Goal: Transaction & Acquisition: Purchase product/service

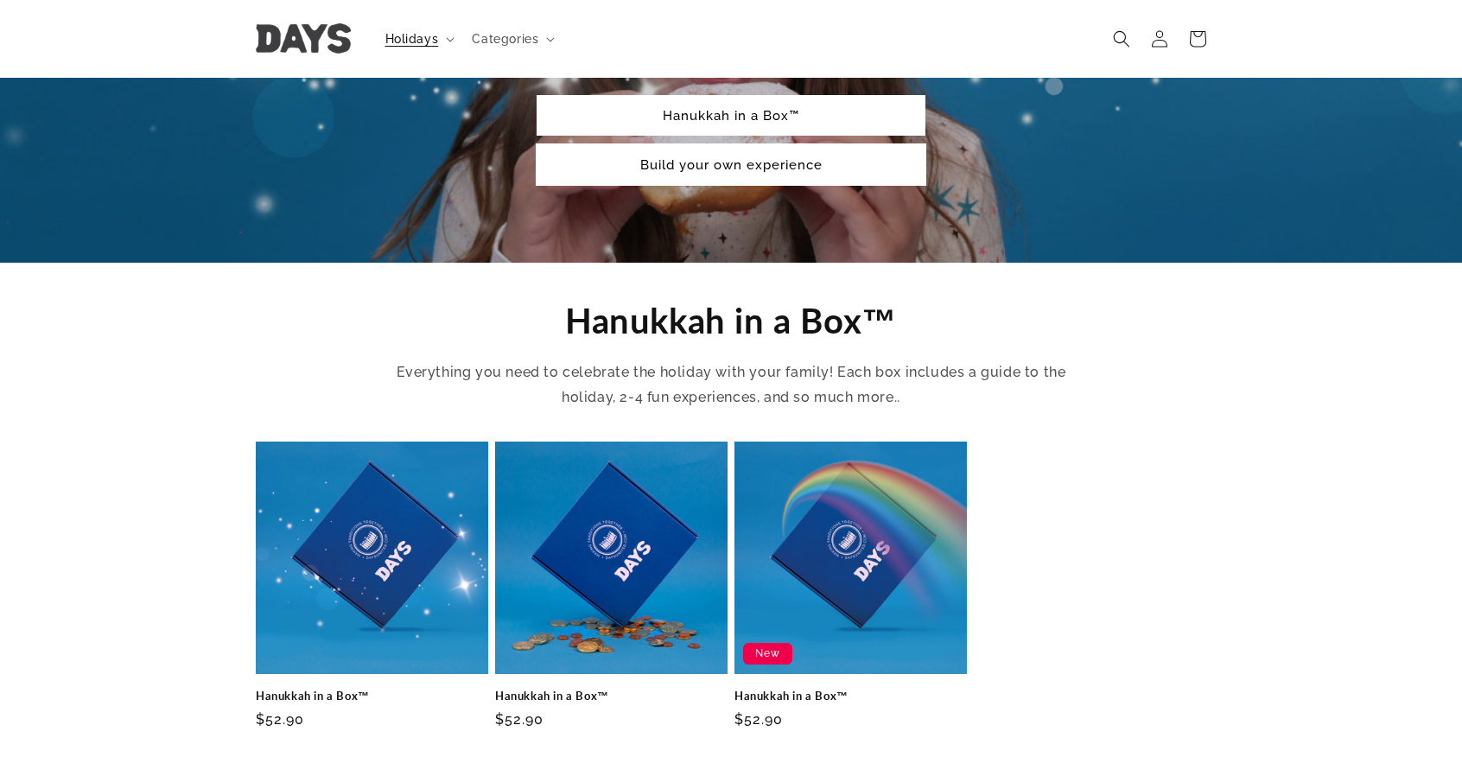
scroll to position [333, 0]
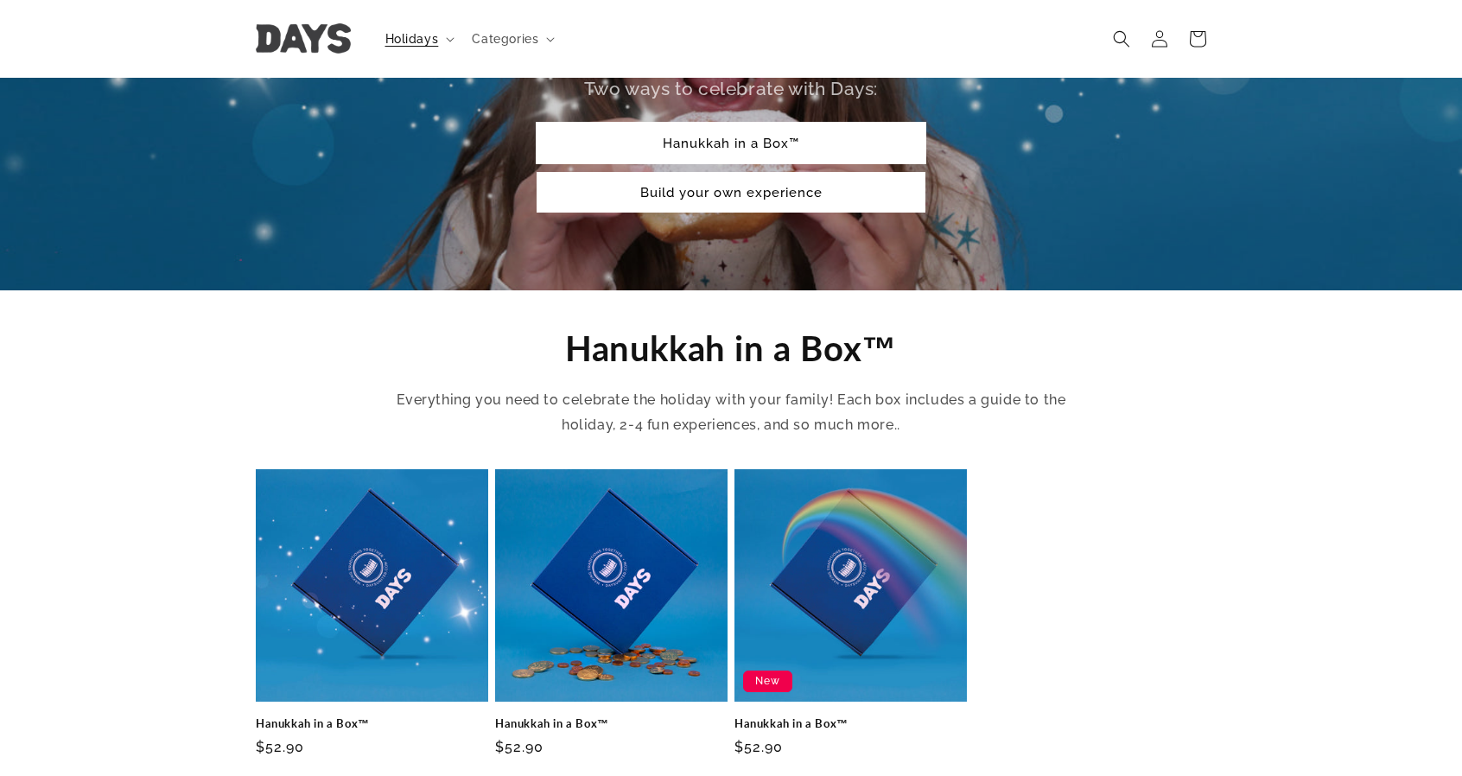
click at [748, 163] on link "Hanukkah in a Box™" at bounding box center [731, 143] width 389 height 41
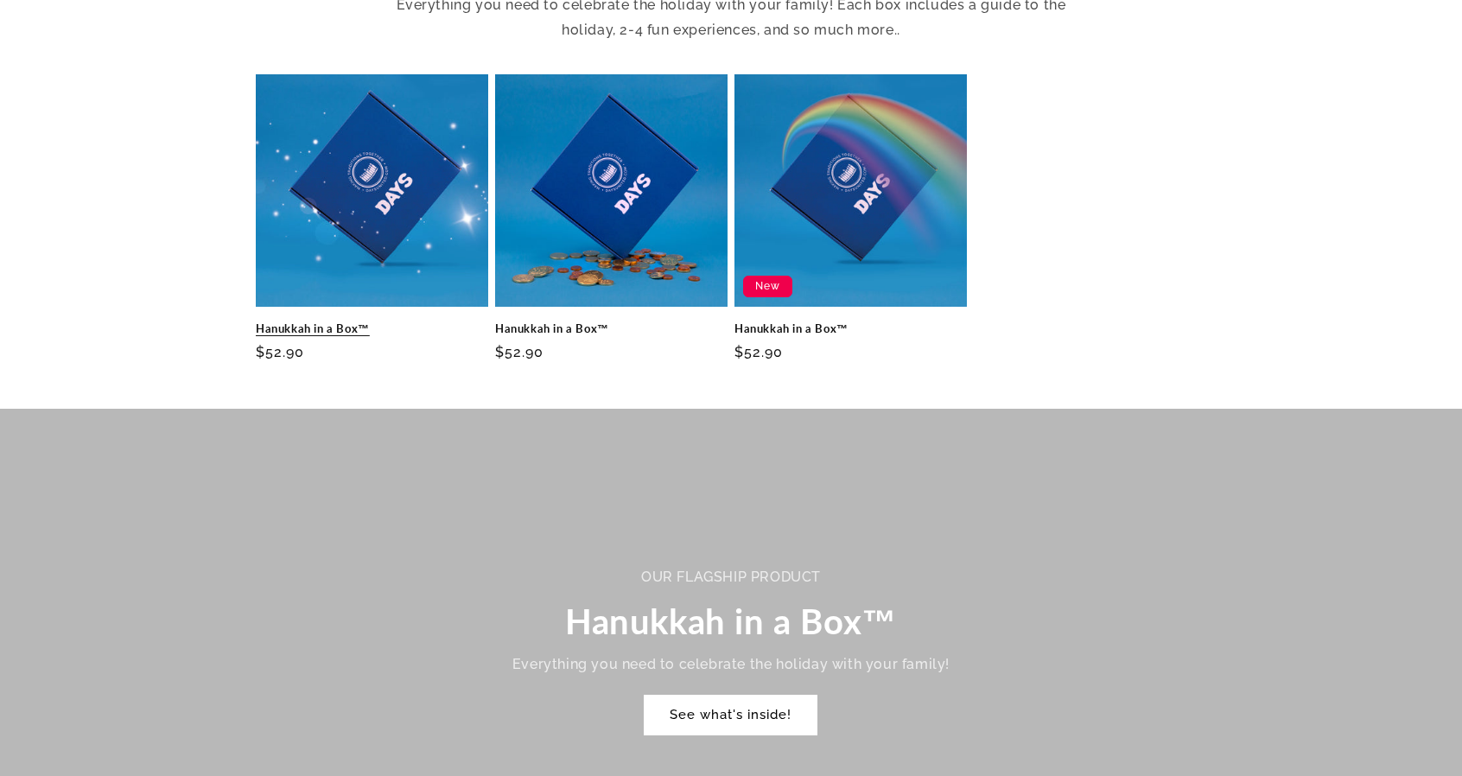
click at [333, 336] on link "Hanukkah in a Box™" at bounding box center [372, 329] width 232 height 15
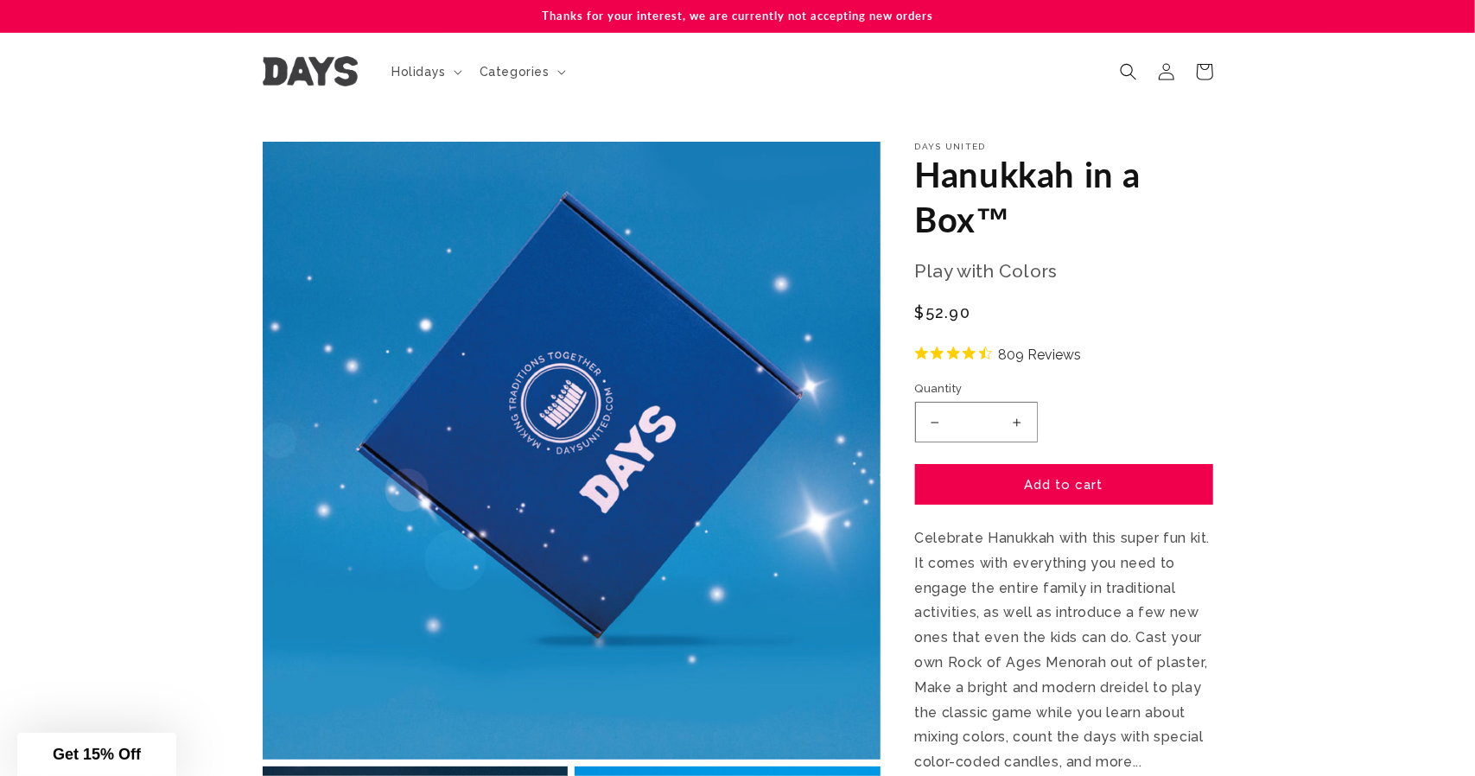
click at [434, 96] on div "Close dialog JOIN OUR JEWISH MAILING LIST Join our mailing list to receive 15% …" at bounding box center [737, 388] width 1475 height 776
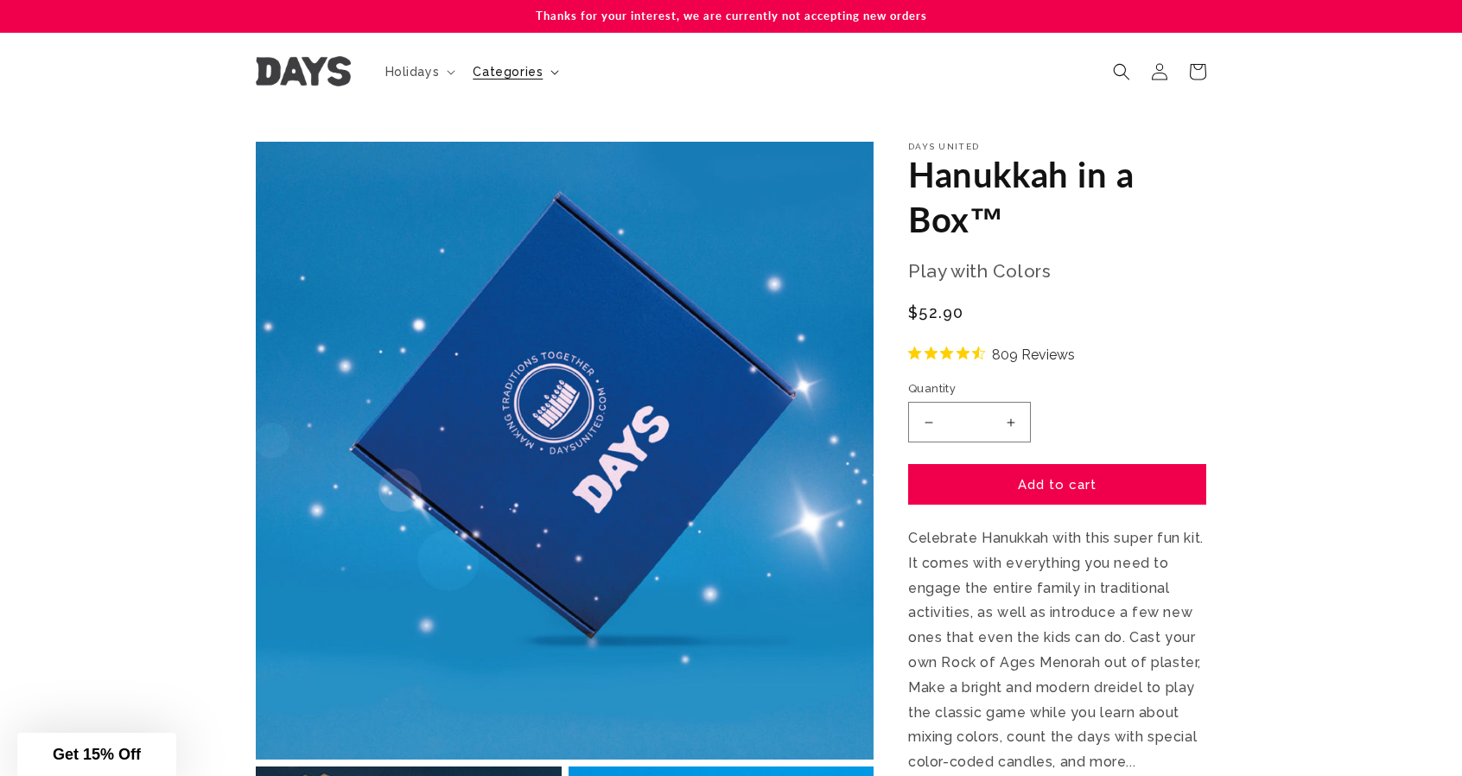
click at [473, 80] on span "Categories" at bounding box center [508, 72] width 70 height 16
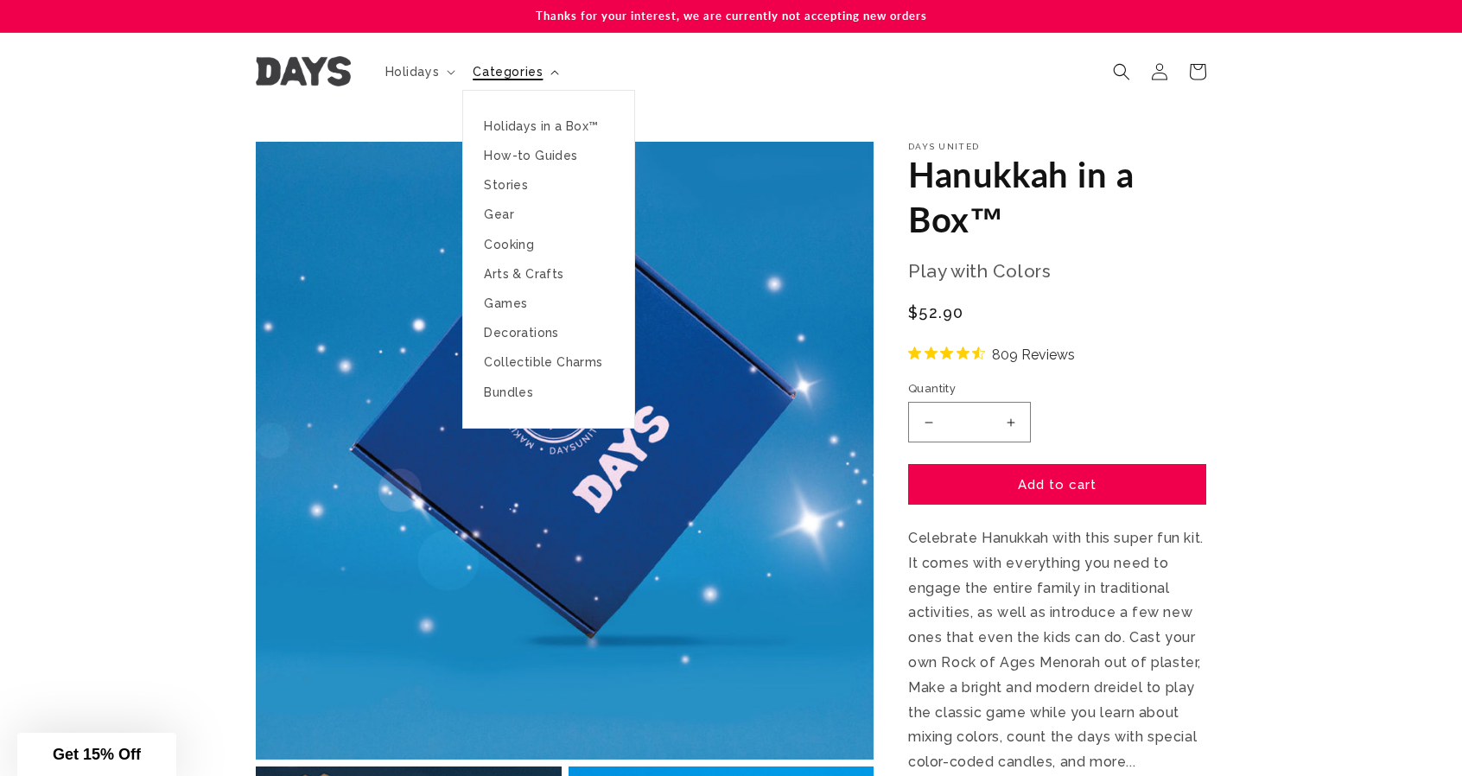
click at [551, 74] on icon at bounding box center [555, 72] width 8 height 4
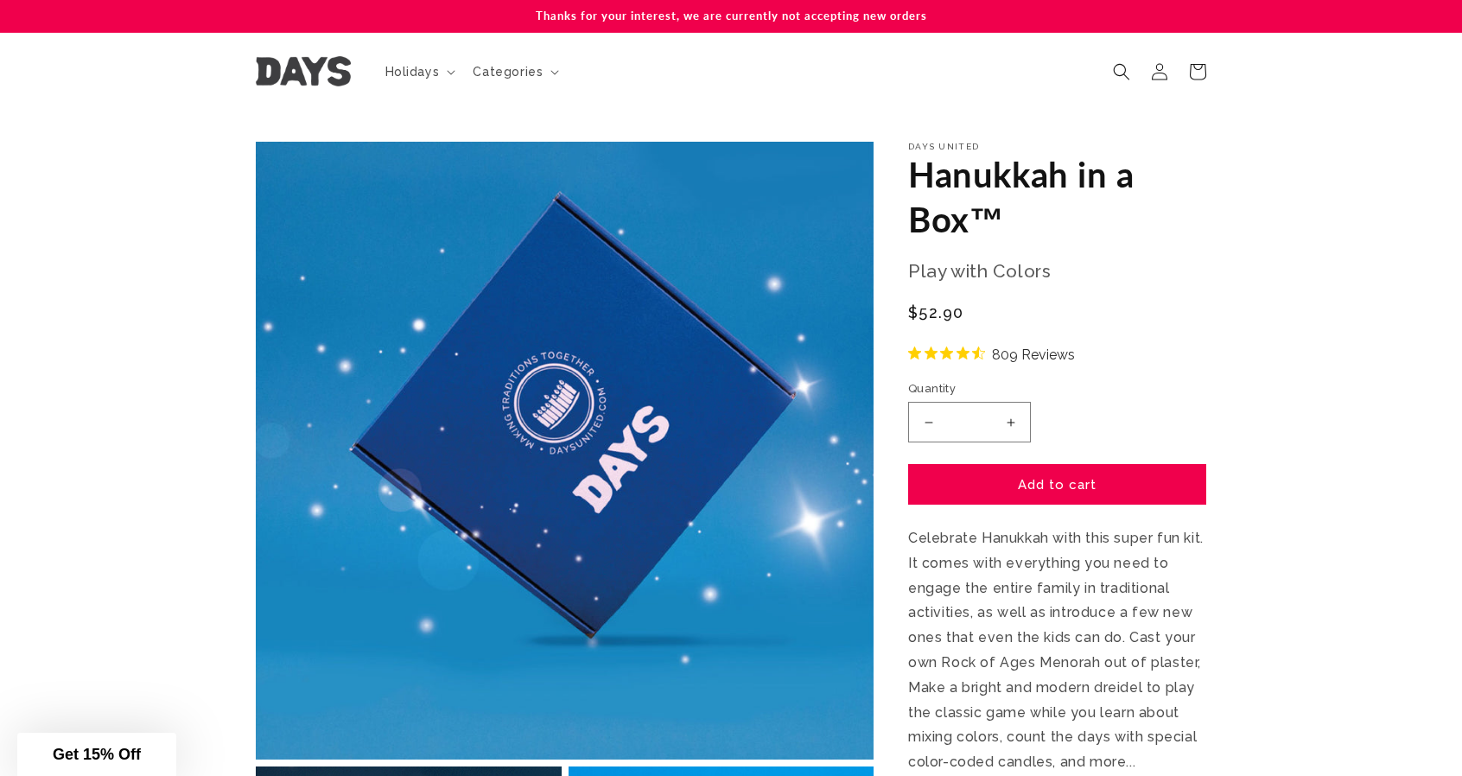
click at [256, 78] on img at bounding box center [303, 71] width 95 height 30
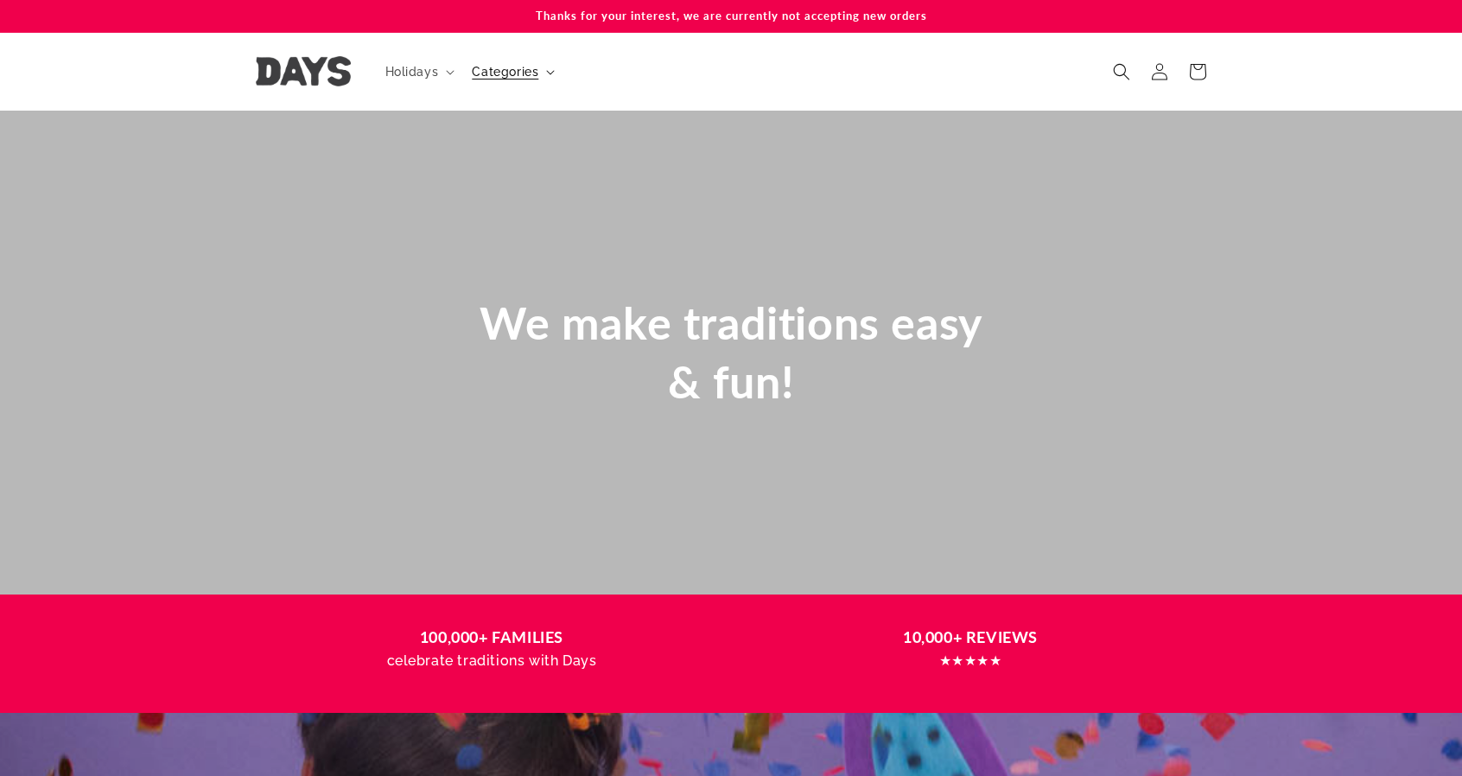
click at [472, 80] on span "Categories" at bounding box center [505, 72] width 67 height 16
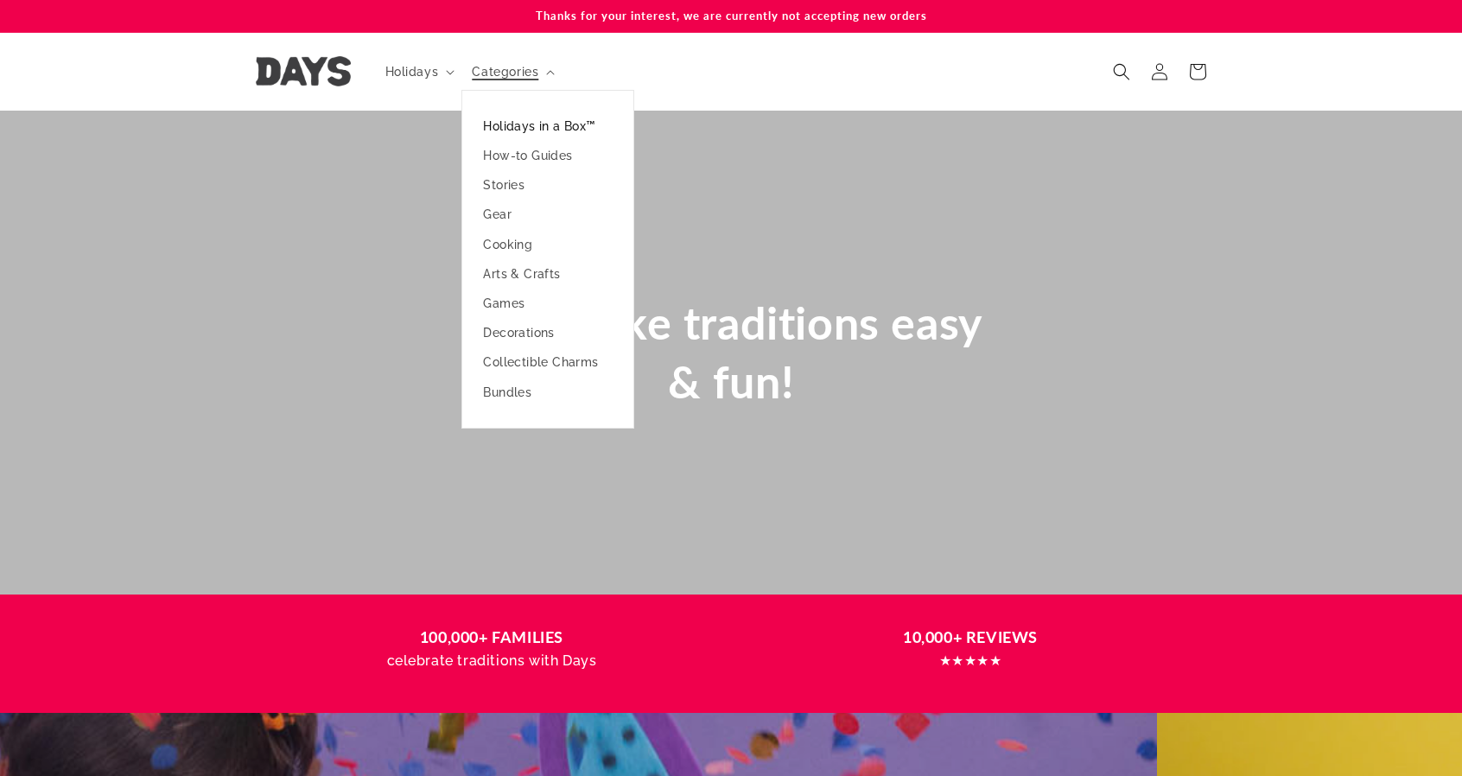
scroll to position [0, 65]
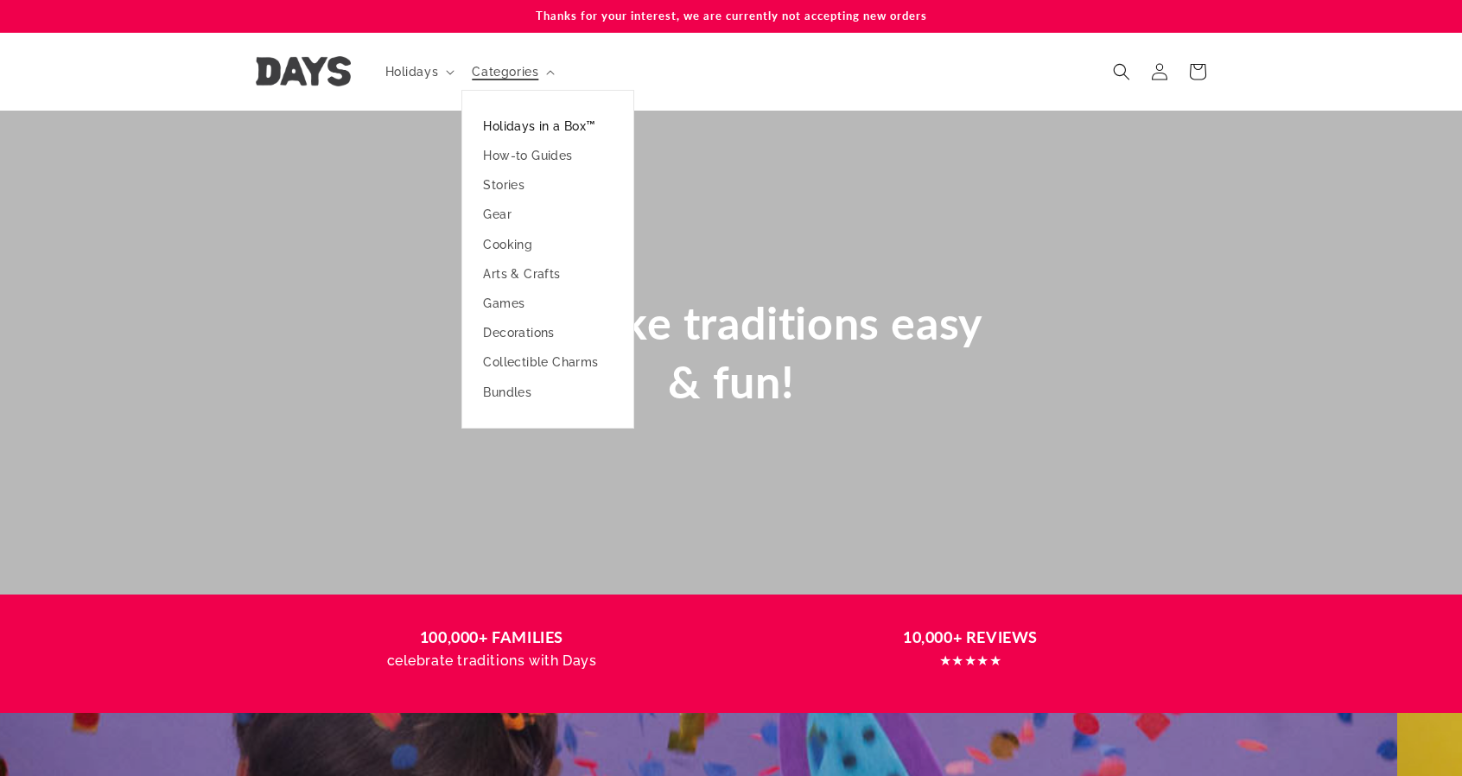
click at [462, 141] on link "Holidays in a Box™" at bounding box center [547, 125] width 171 height 29
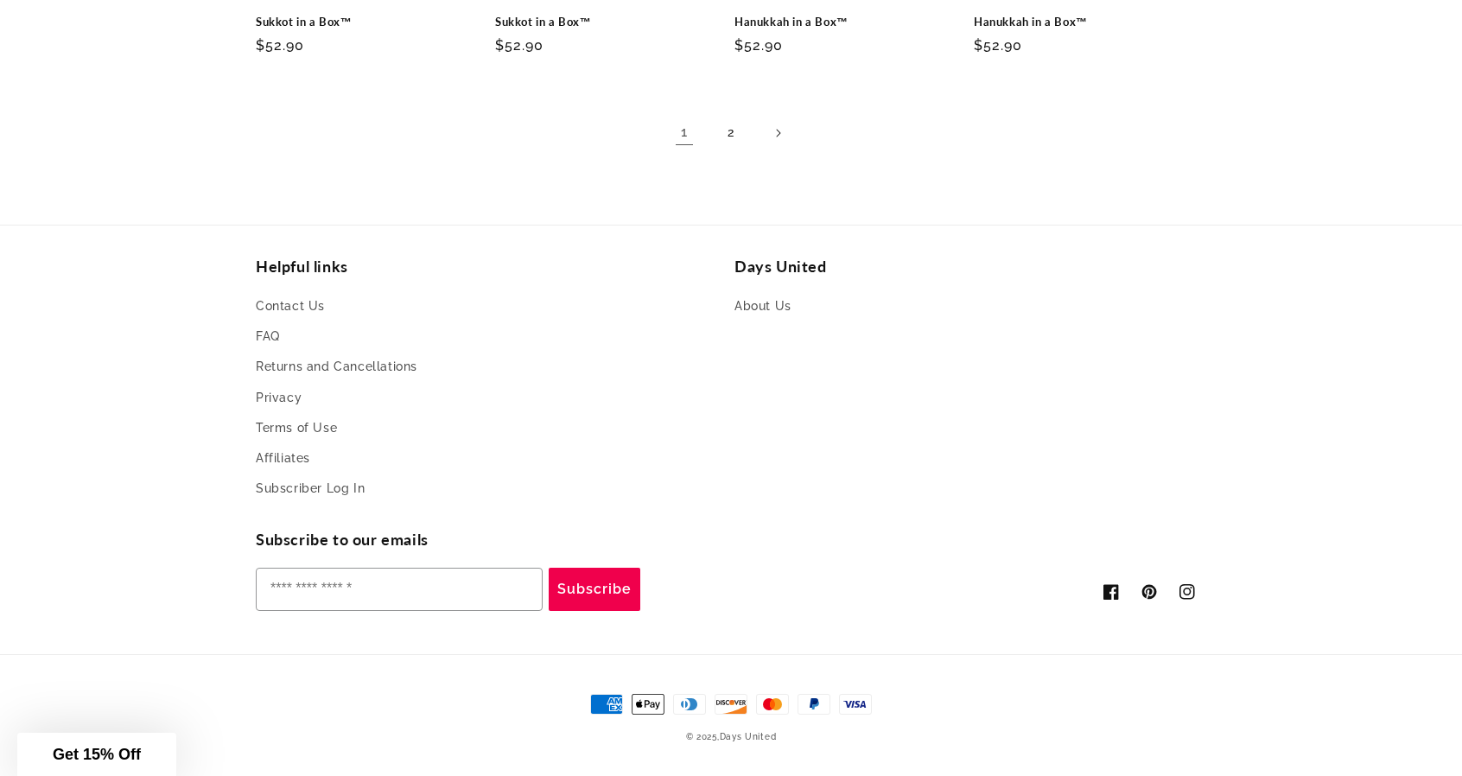
scroll to position [1936, 0]
